Goal: Understand process/instructions

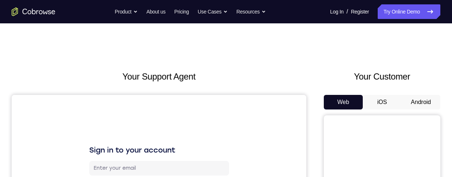
click at [421, 99] on button "Android" at bounding box center [421, 102] width 39 height 15
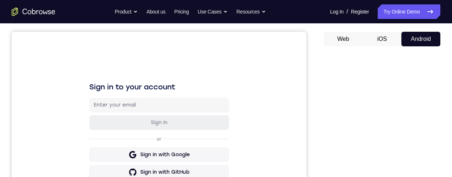
scroll to position [91, 0]
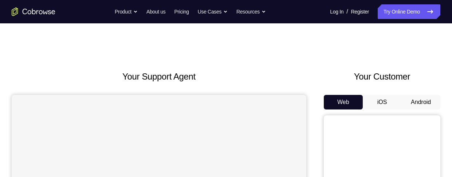
click at [429, 104] on button "Android" at bounding box center [421, 102] width 39 height 15
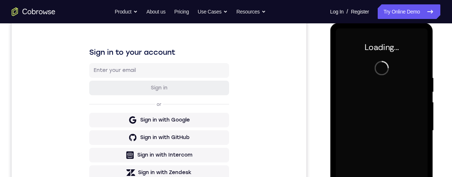
scroll to position [98, 0]
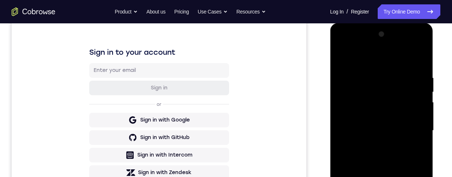
click at [383, 176] on div at bounding box center [382, 130] width 92 height 204
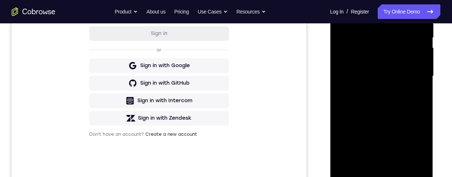
click at [382, 170] on div at bounding box center [382, 76] width 92 height 204
click at [382, 173] on div at bounding box center [382, 76] width 92 height 204
click at [382, 174] on div at bounding box center [382, 76] width 92 height 204
click at [387, 167] on div at bounding box center [382, 76] width 92 height 204
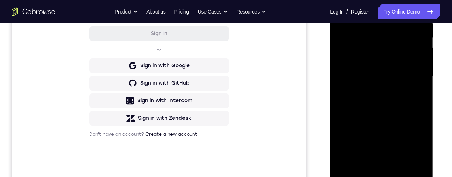
click at [391, 166] on div at bounding box center [382, 76] width 92 height 204
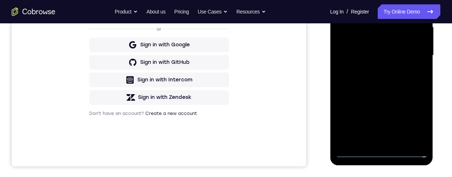
click at [383, 151] on div at bounding box center [382, 55] width 92 height 204
click at [414, 121] on div at bounding box center [382, 55] width 92 height 204
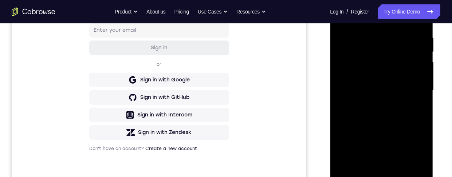
scroll to position [73, 0]
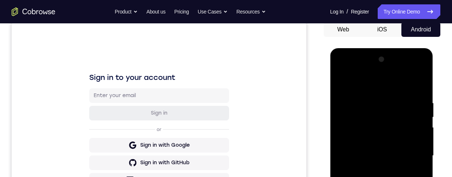
click at [396, 86] on div at bounding box center [382, 156] width 92 height 204
click at [412, 155] on div at bounding box center [382, 156] width 92 height 204
click at [375, 168] on div at bounding box center [382, 156] width 92 height 204
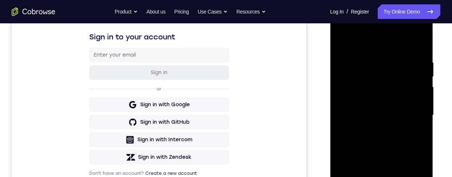
click at [386, 104] on div at bounding box center [382, 115] width 92 height 204
click at [387, 100] on div at bounding box center [382, 115] width 92 height 204
click at [394, 118] on div at bounding box center [382, 115] width 92 height 204
click at [399, 142] on div at bounding box center [382, 115] width 92 height 204
click at [389, 135] on div at bounding box center [382, 115] width 92 height 204
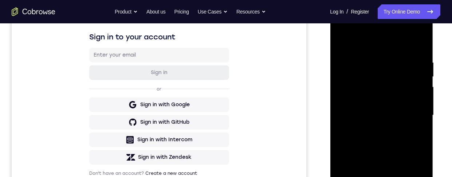
click at [393, 140] on div at bounding box center [382, 115] width 92 height 204
click at [387, 137] on div at bounding box center [382, 115] width 92 height 204
click at [421, 52] on div at bounding box center [382, 115] width 92 height 204
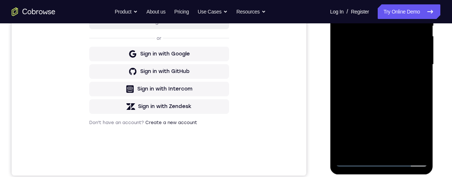
scroll to position [172, 0]
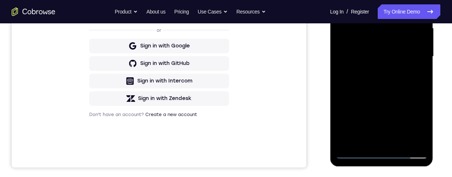
click at [401, 141] on div at bounding box center [382, 56] width 92 height 204
click at [398, 92] on div at bounding box center [382, 56] width 92 height 204
click at [403, 77] on div at bounding box center [382, 56] width 92 height 204
click at [355, 117] on div at bounding box center [382, 56] width 92 height 204
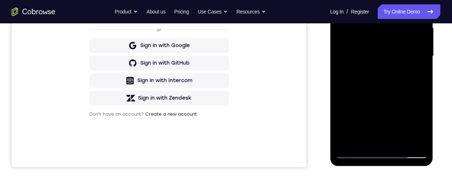
click at [399, 111] on div at bounding box center [382, 56] width 92 height 204
click at [373, 126] on div at bounding box center [382, 56] width 92 height 204
click at [389, 122] on div at bounding box center [382, 56] width 92 height 204
click at [418, 73] on div at bounding box center [382, 56] width 92 height 204
